Goal: Transaction & Acquisition: Purchase product/service

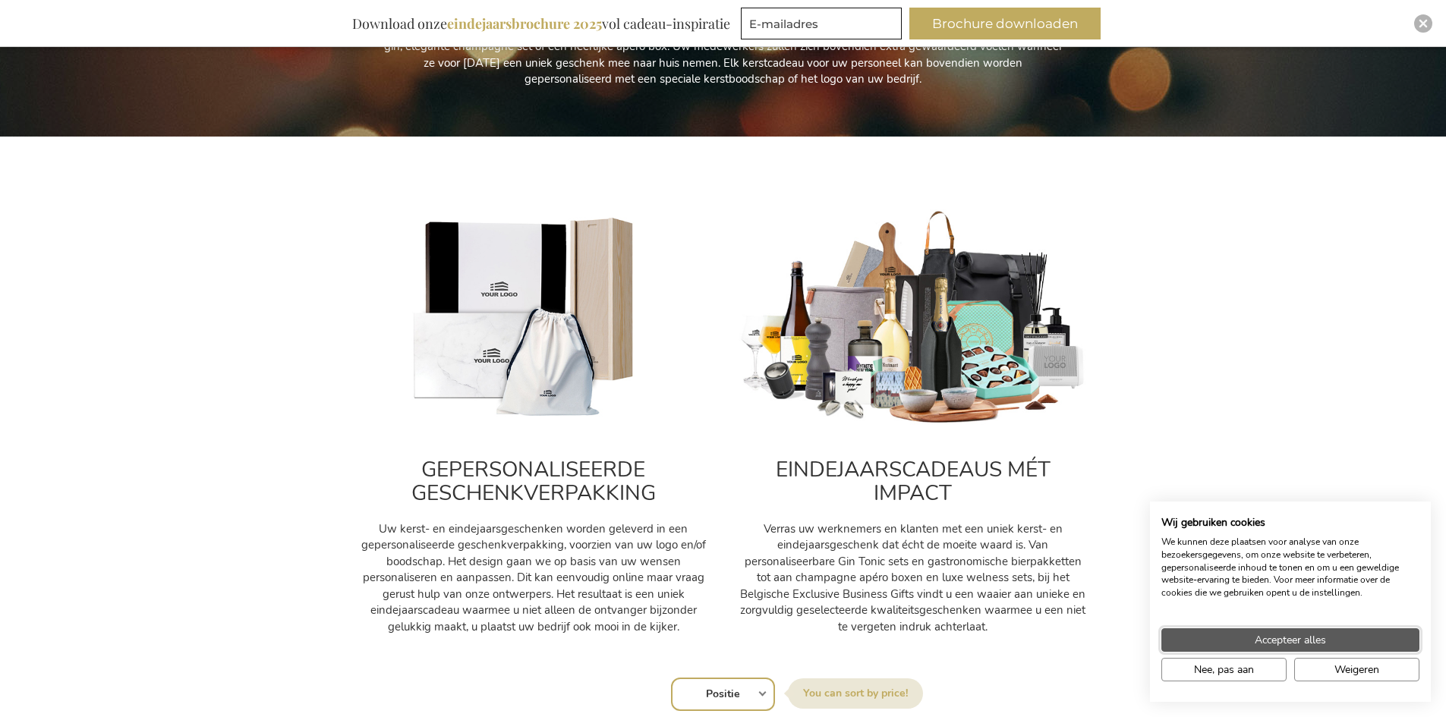
click at [1255, 631] on button "Accepteer alles" at bounding box center [1290, 640] width 258 height 24
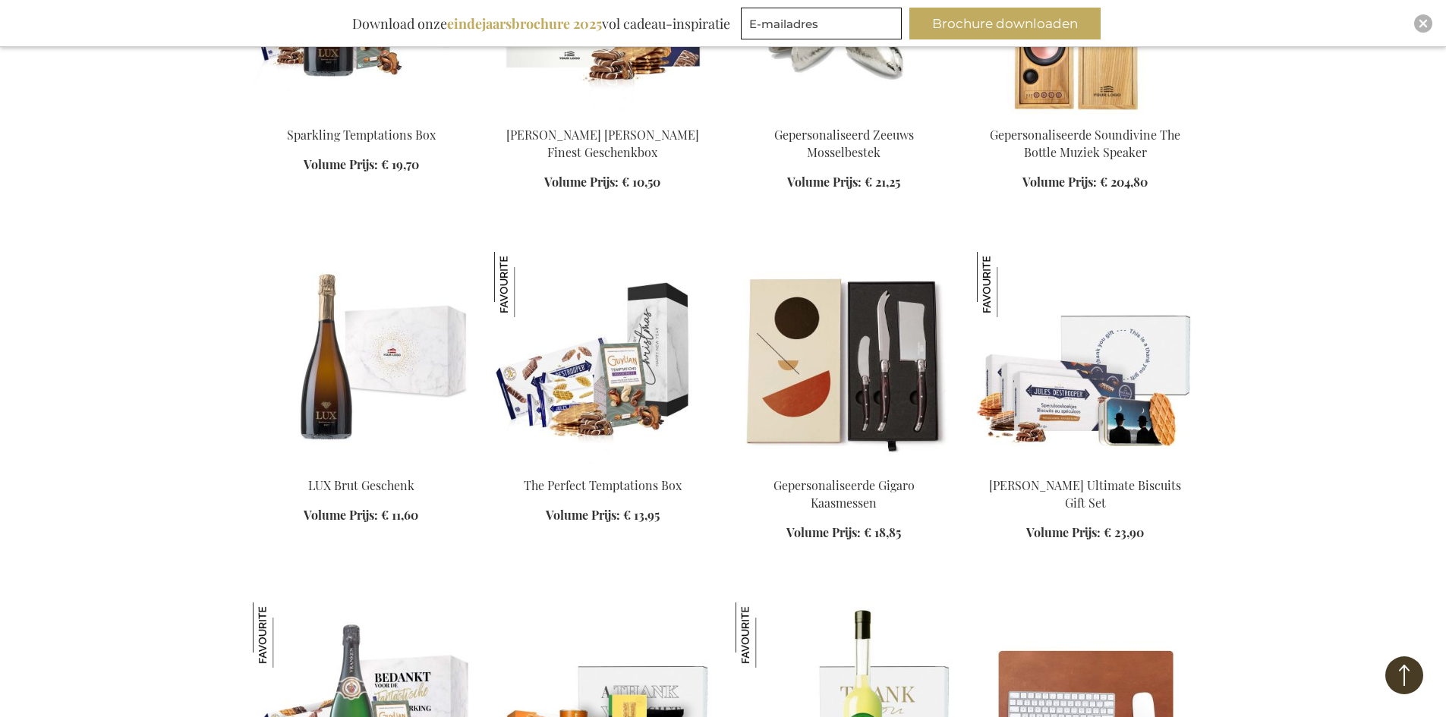
scroll to position [1214, 0]
click at [644, 356] on img at bounding box center [602, 357] width 217 height 213
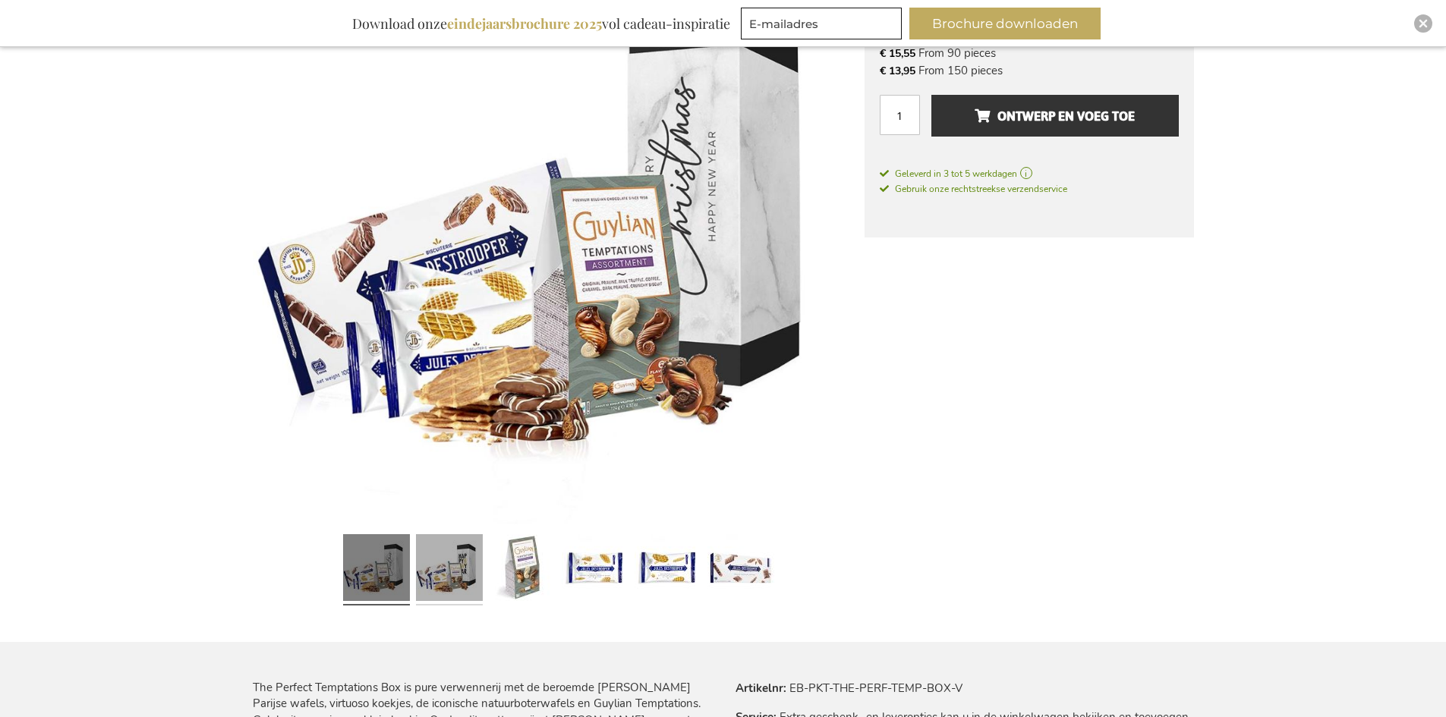
scroll to position [379, 0]
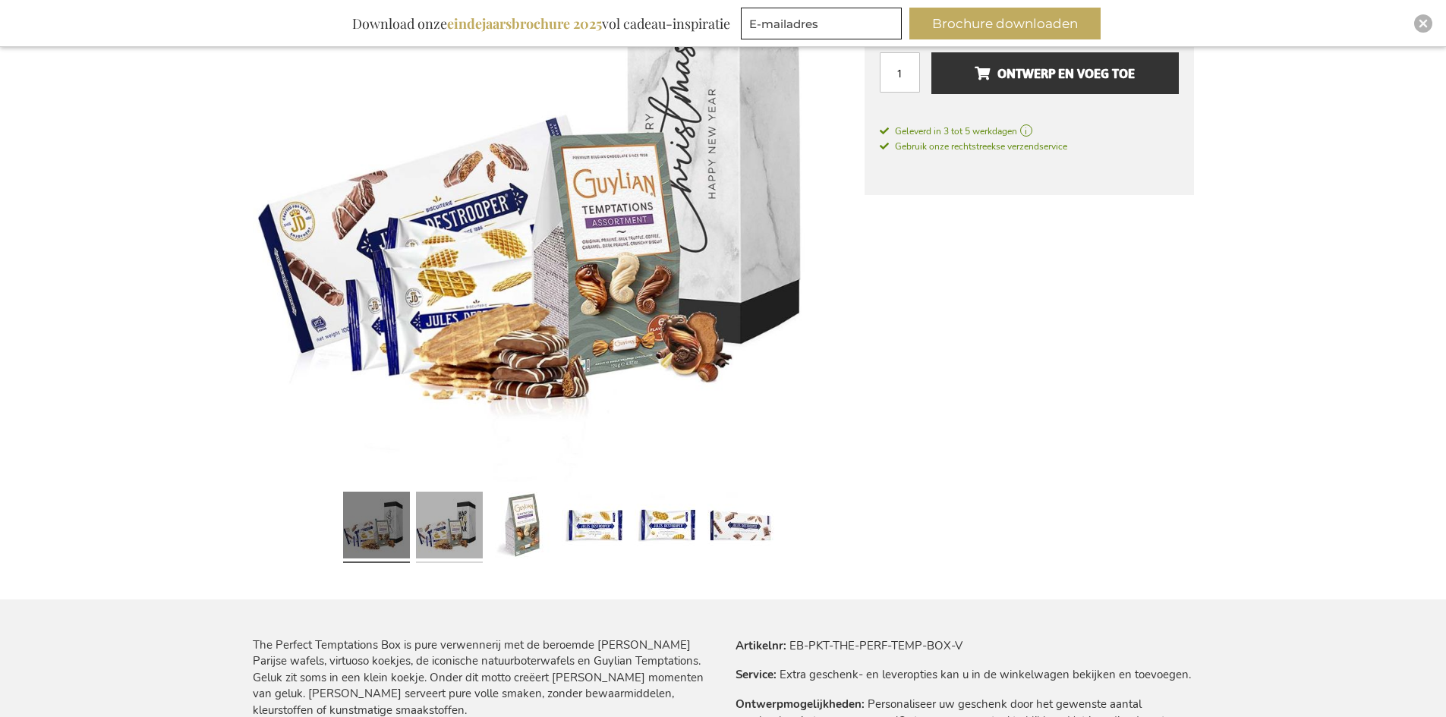
click at [441, 532] on link at bounding box center [449, 527] width 67 height 83
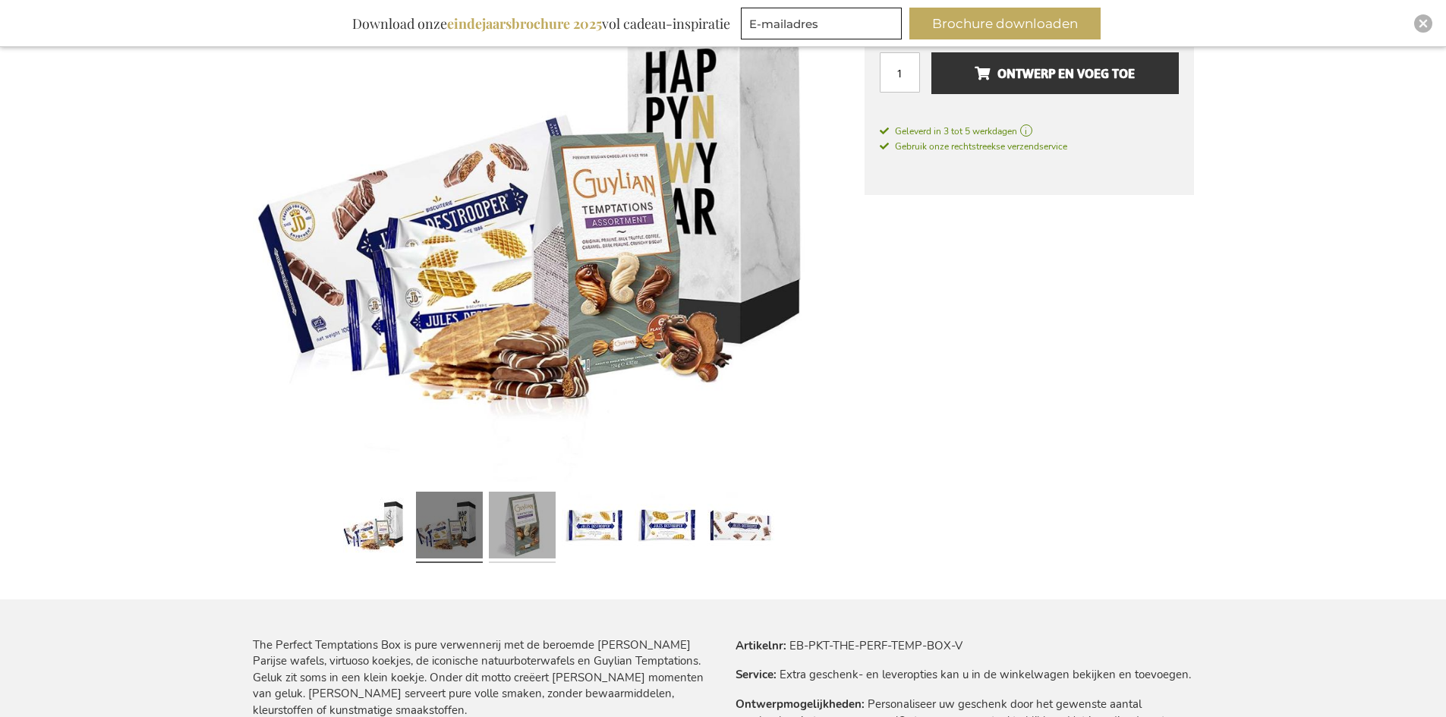
click at [506, 546] on link at bounding box center [522, 527] width 67 height 83
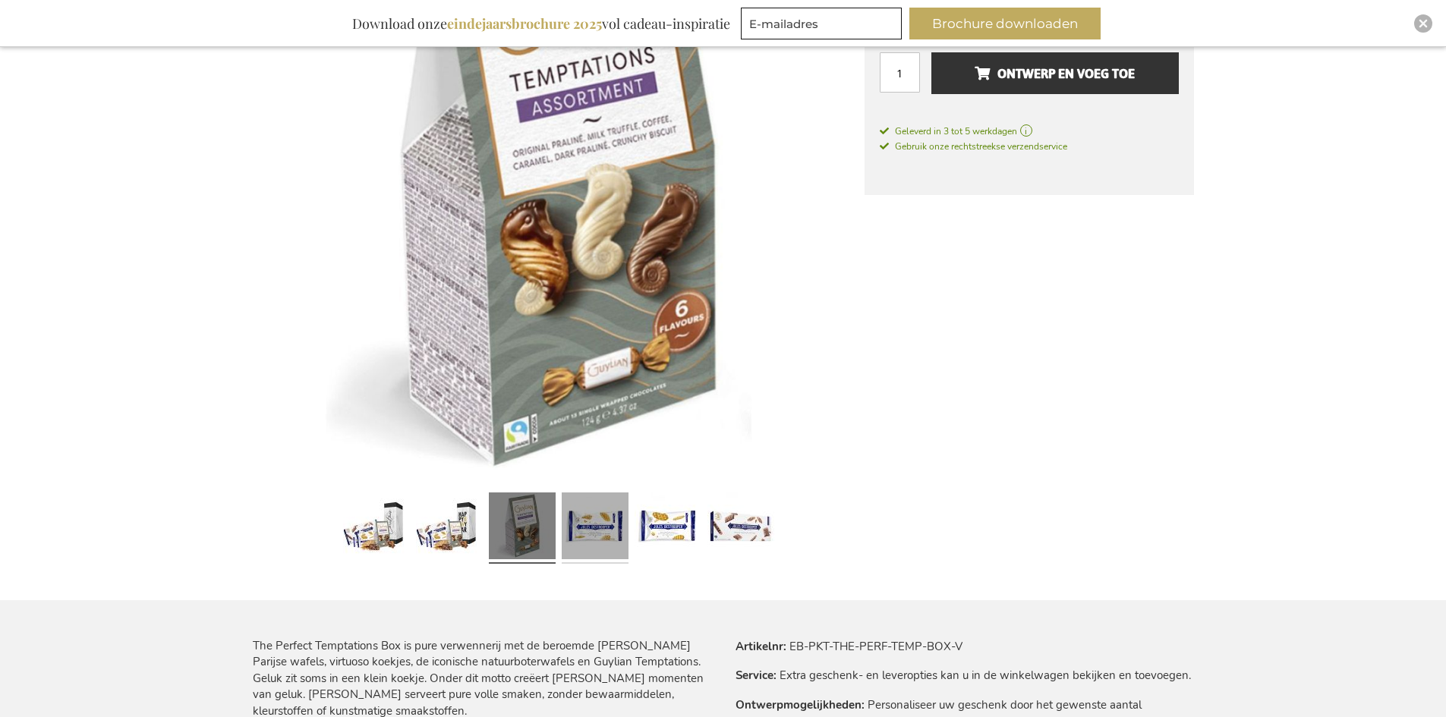
click at [599, 539] on link at bounding box center [595, 527] width 67 height 83
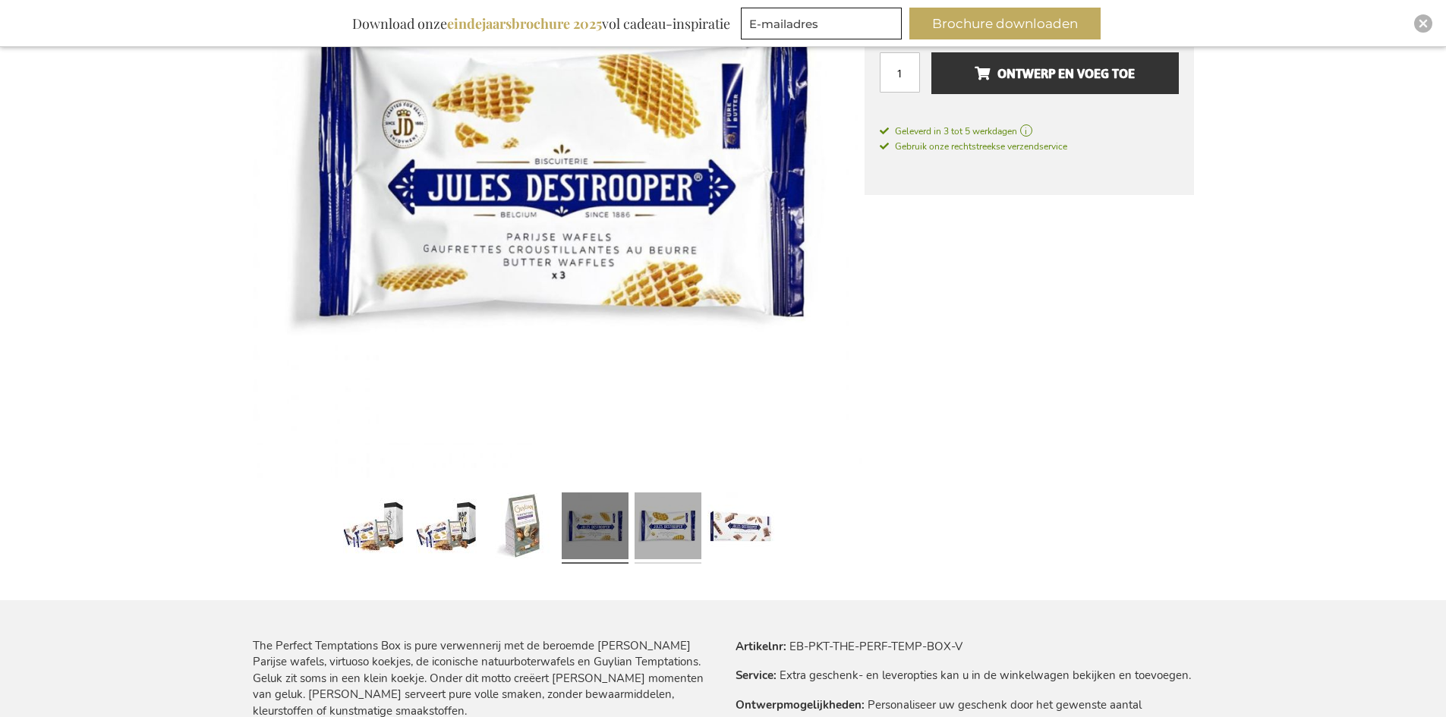
click at [666, 537] on link at bounding box center [667, 527] width 67 height 83
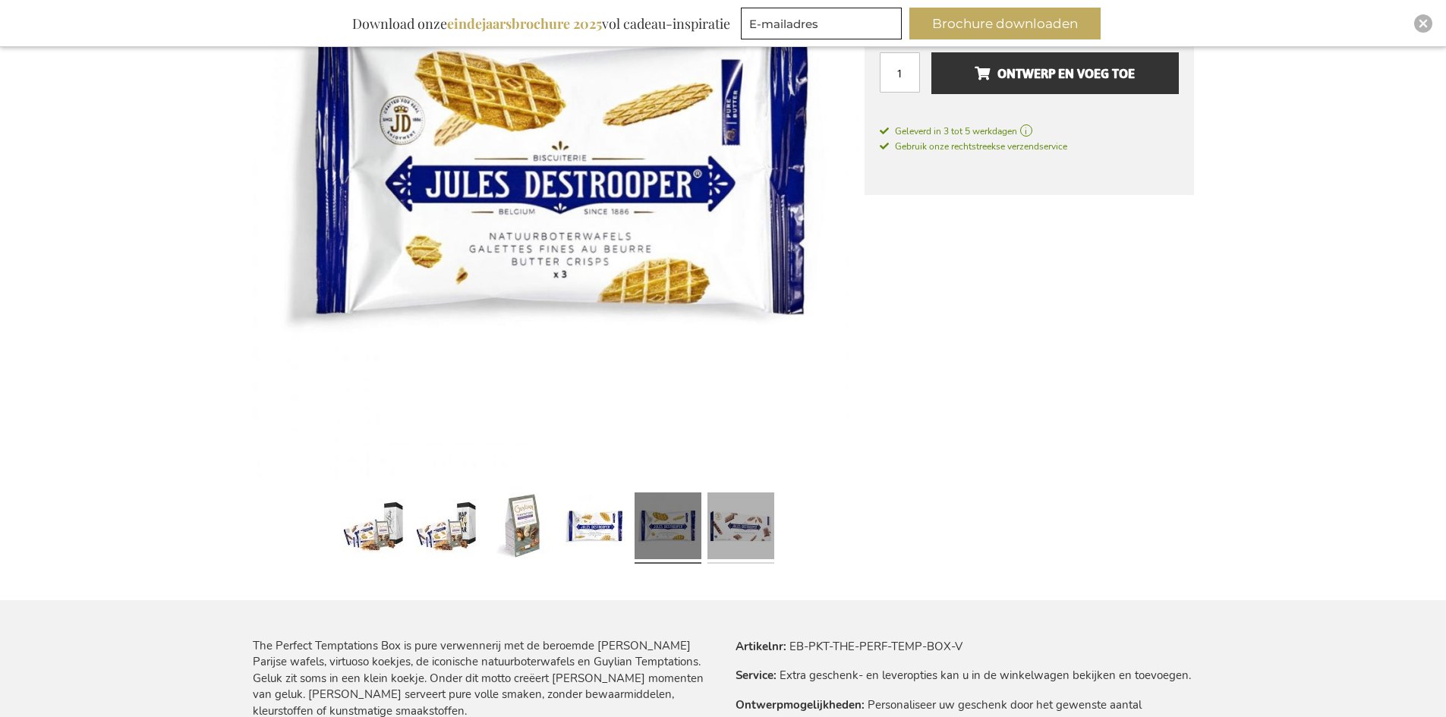
click at [718, 543] on link at bounding box center [740, 527] width 67 height 83
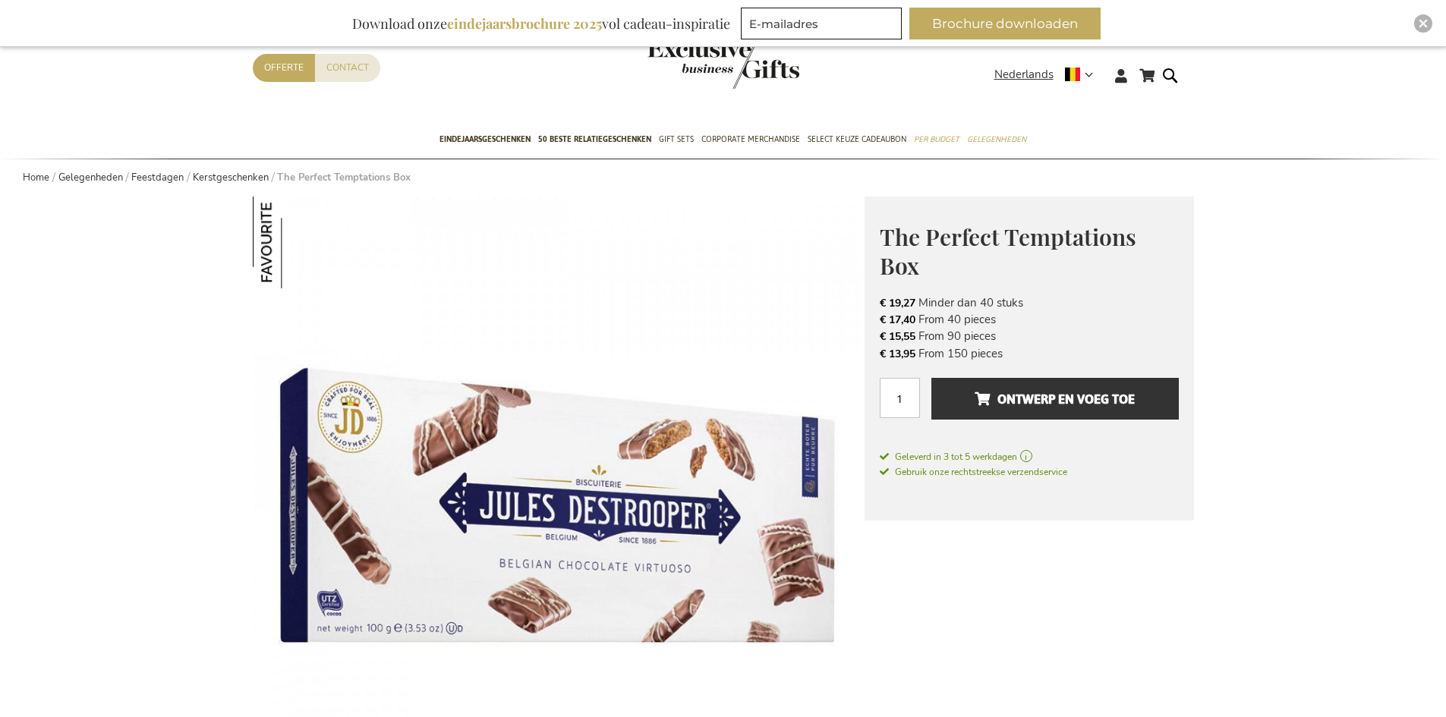
scroll to position [0, 0]
